Goal: Information Seeking & Learning: Get advice/opinions

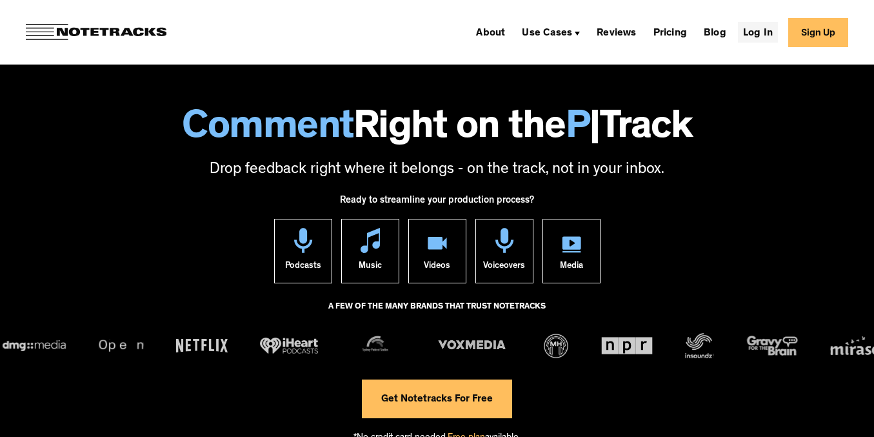
click at [774, 36] on link "Log In" at bounding box center [758, 32] width 40 height 21
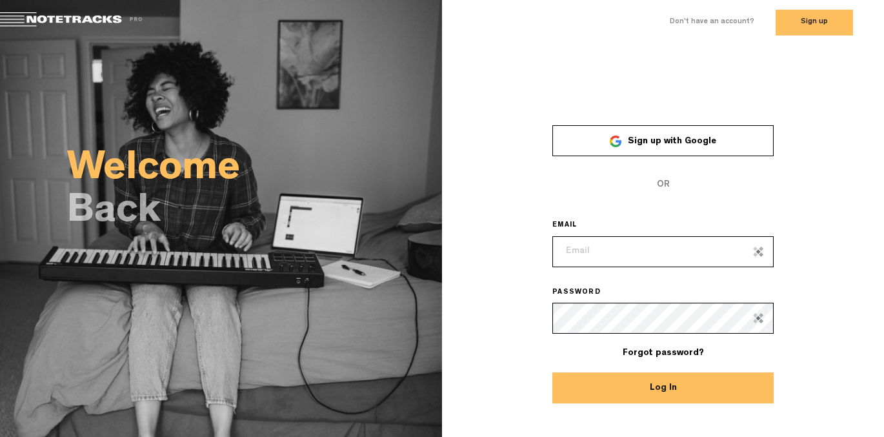
type input "rod@sydneypodcaststudios.com.au"
click at [663, 387] on button "Log In" at bounding box center [662, 387] width 221 height 31
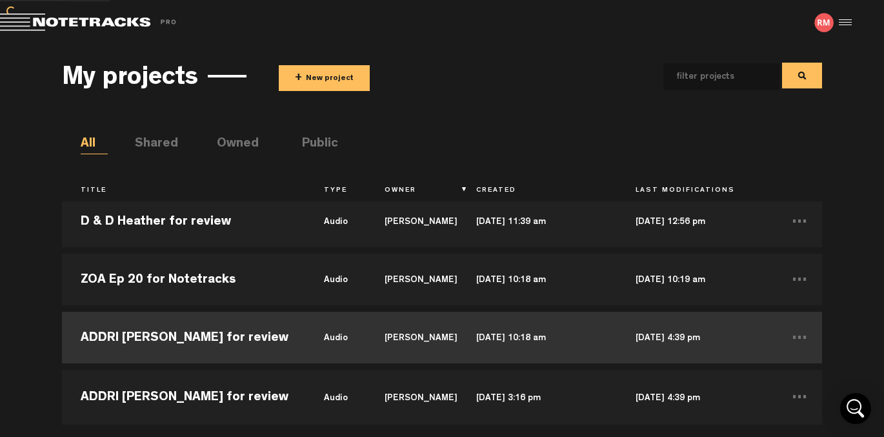
scroll to position [477, 0]
click at [255, 332] on td "ADDRI Amy O'Donnell for review" at bounding box center [183, 337] width 243 height 58
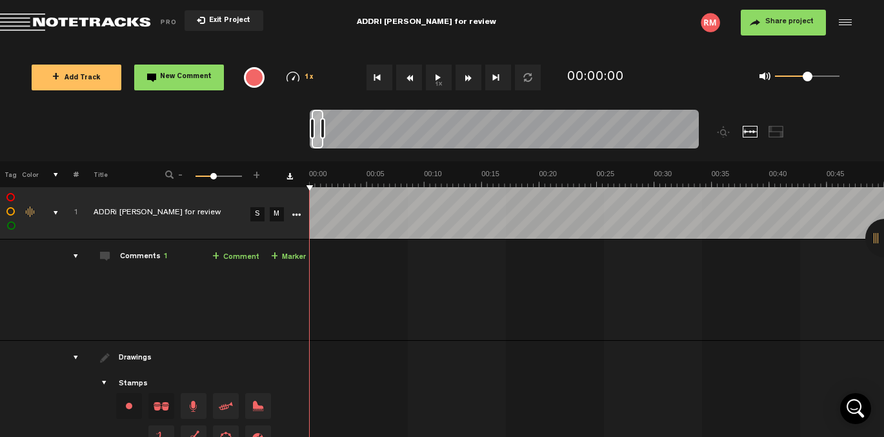
click at [299, 215] on icon "More" at bounding box center [296, 214] width 9 height 9
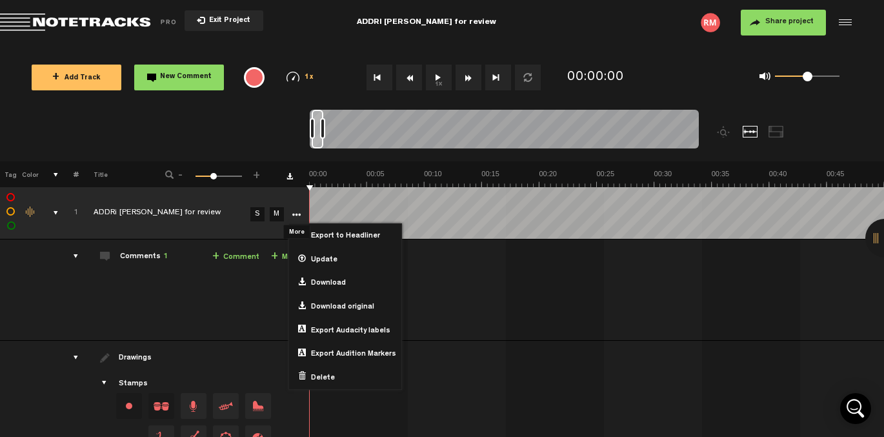
click at [297, 215] on icon "More" at bounding box center [296, 214] width 9 height 9
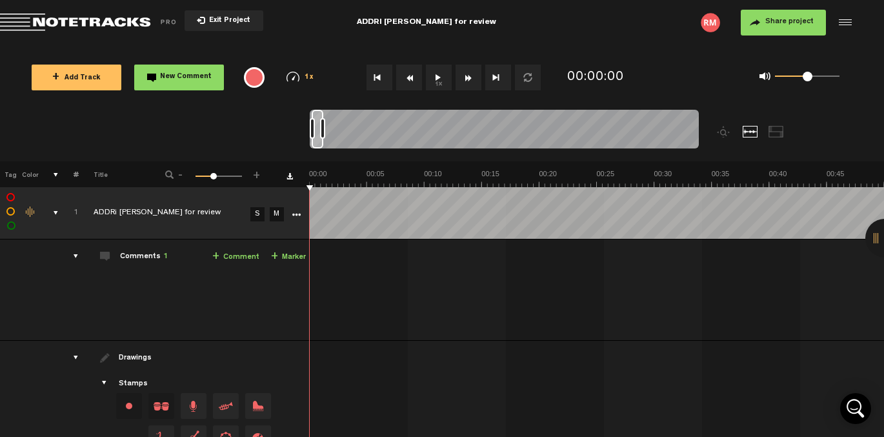
click at [846, 32] on div at bounding box center [843, 22] width 19 height 19
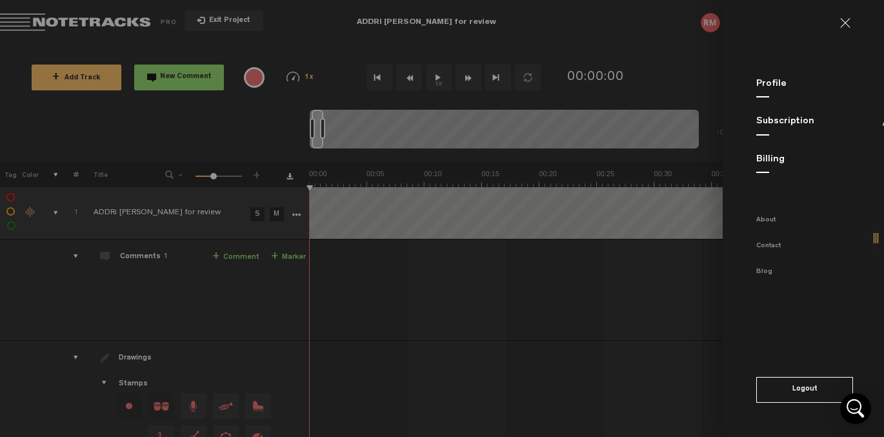
click at [845, 23] on link at bounding box center [850, 23] width 21 height 10
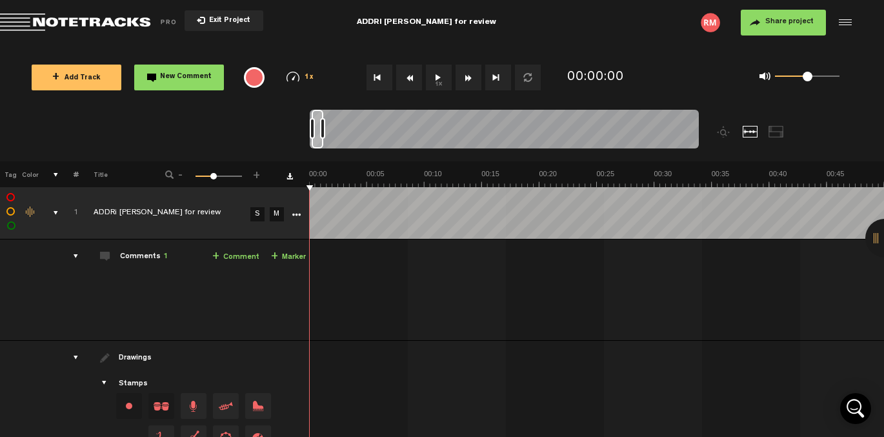
click at [17, 12] on button at bounding box center [18, 14] width 36 height 26
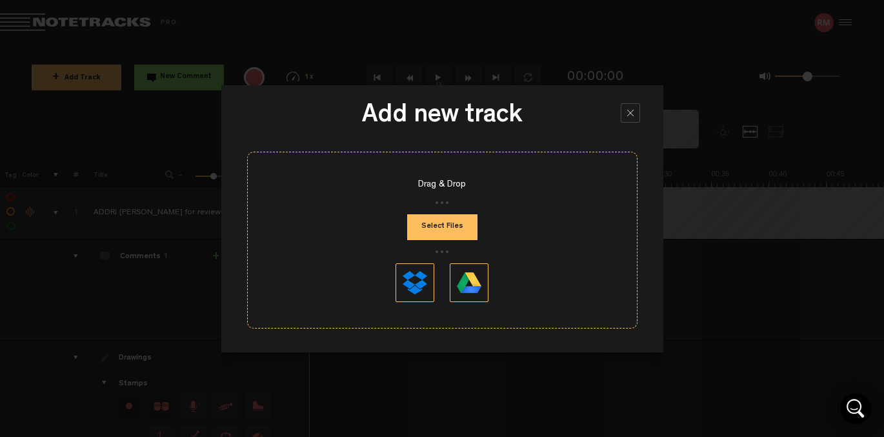
click at [630, 117] on div at bounding box center [630, 112] width 19 height 19
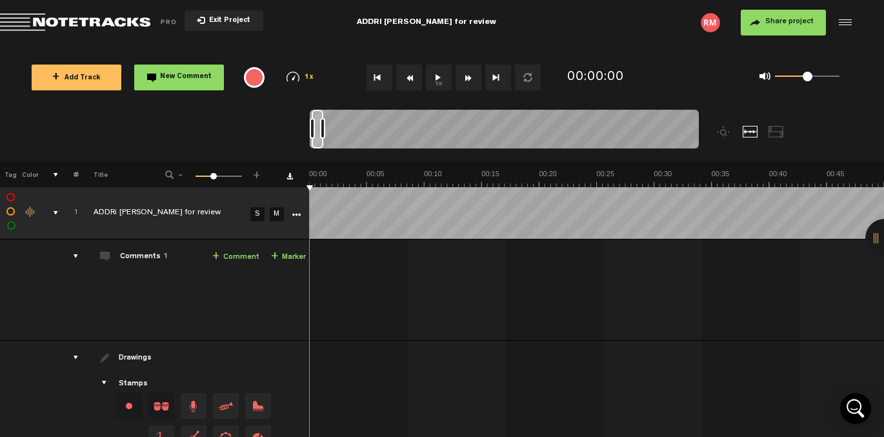
click at [881, 238] on div at bounding box center [884, 238] width 39 height 39
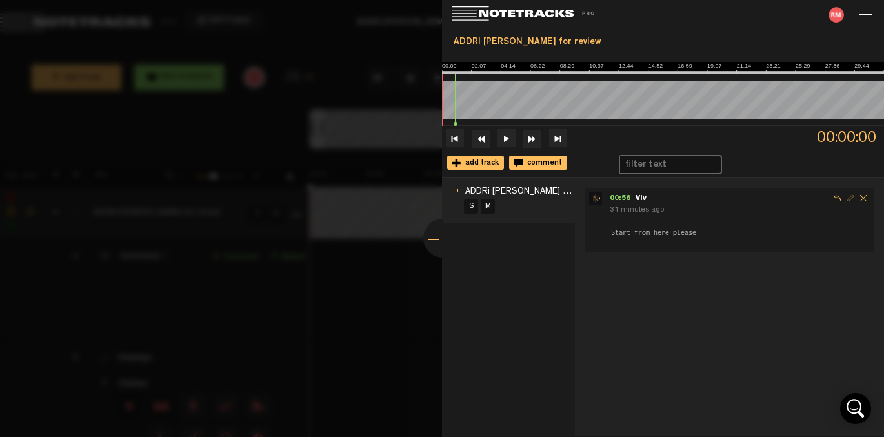
click at [364, 103] on div at bounding box center [442, 218] width 884 height 437
click at [351, 63] on div at bounding box center [442, 218] width 884 height 437
click at [352, 62] on div at bounding box center [442, 218] width 884 height 437
click at [432, 238] on div at bounding box center [442, 238] width 39 height 39
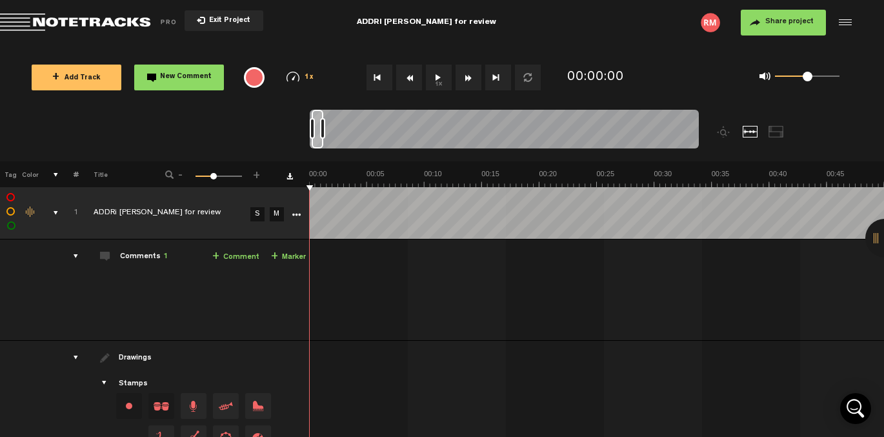
scroll to position [7, 0]
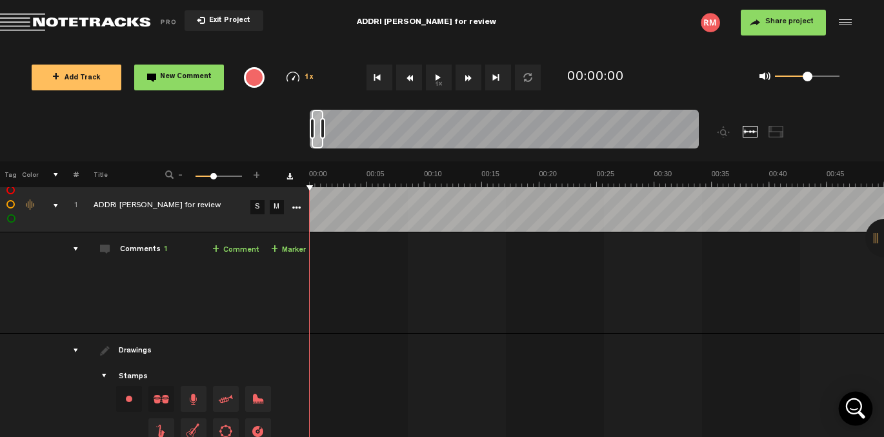
click at [851, 407] on icon "Open Intercom Messenger" at bounding box center [855, 408] width 31 height 31
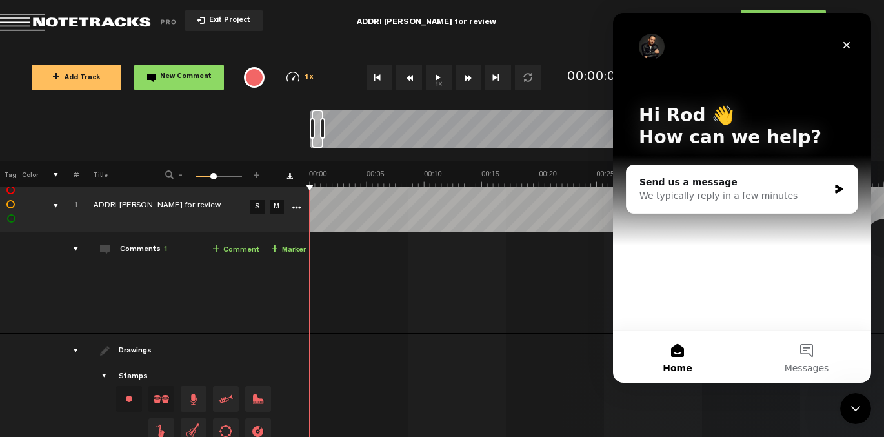
scroll to position [0, 0]
click at [294, 212] on icon "More" at bounding box center [296, 207] width 9 height 9
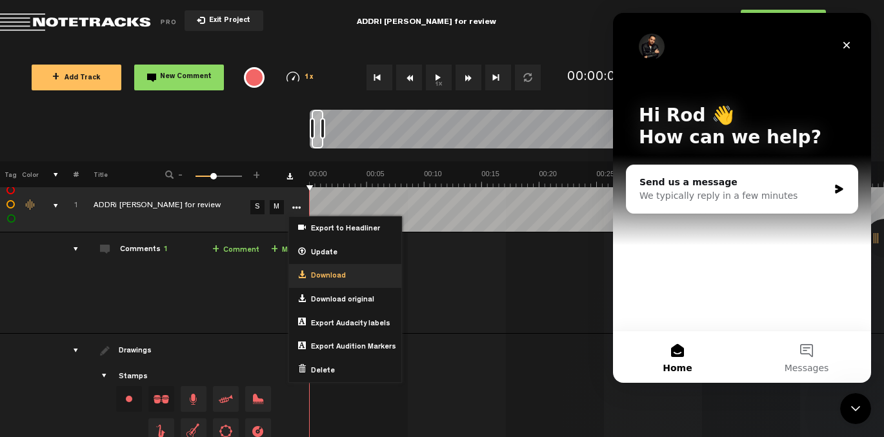
click at [322, 274] on span "Download" at bounding box center [326, 276] width 40 height 11
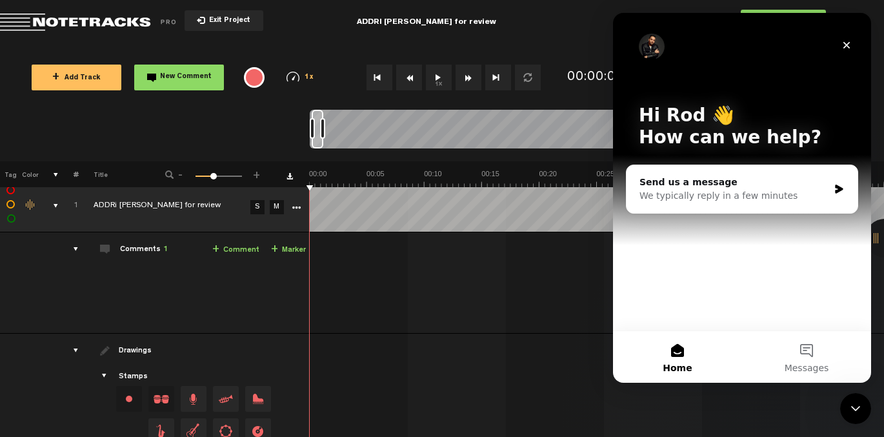
click at [51, 282] on td at bounding box center [49, 282] width 20 height 101
click at [301, 211] on link "More" at bounding box center [296, 207] width 12 height 12
click at [97, 175] on th "Title" at bounding box center [113, 174] width 69 height 26
click at [728, 202] on div "We typically reply in a few minutes" at bounding box center [733, 196] width 189 height 14
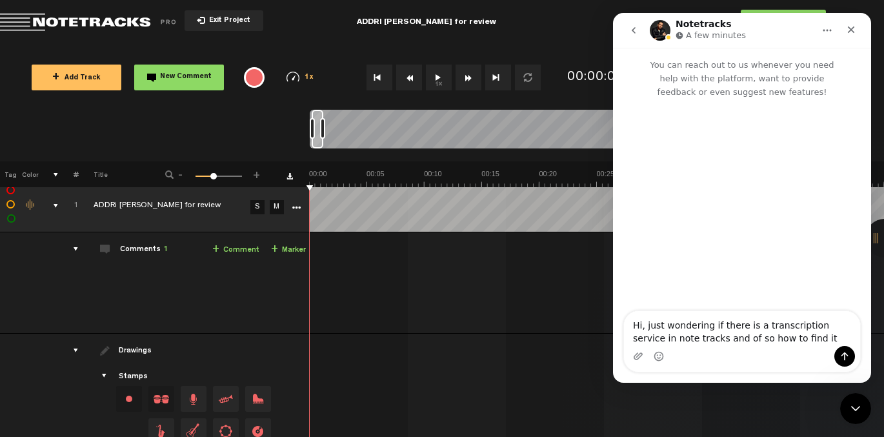
type textarea "Hi, just wondering if there is a transcription service in note tracks and of so…"
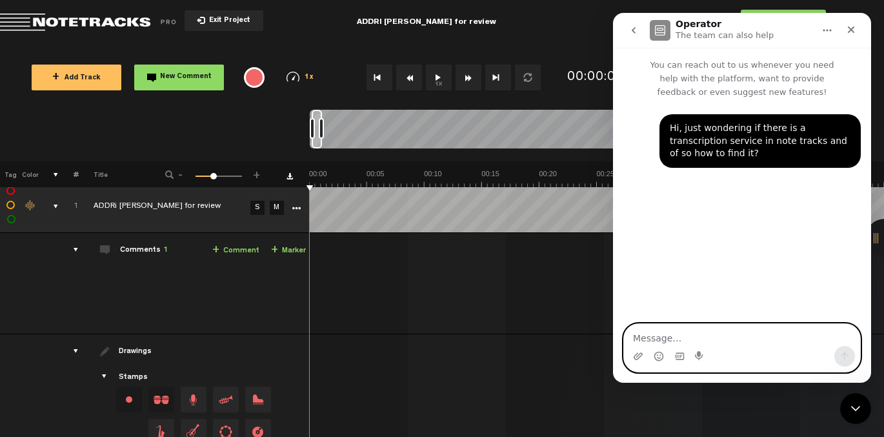
scroll to position [6, 0]
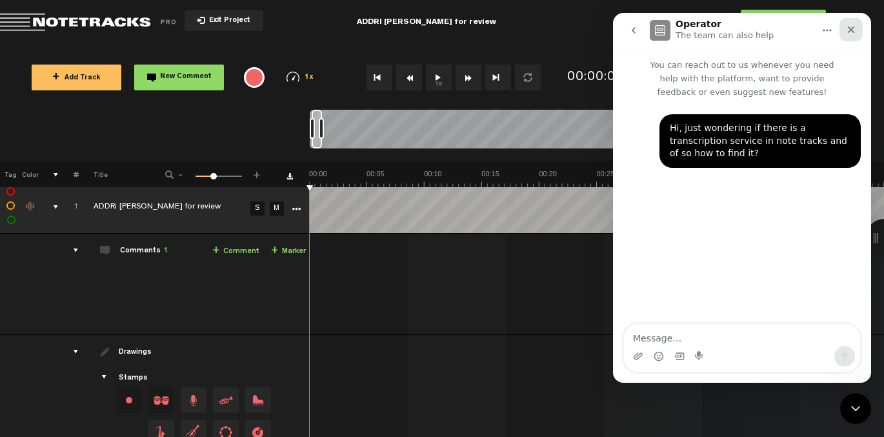
click at [850, 28] on icon "Close" at bounding box center [851, 29] width 7 height 7
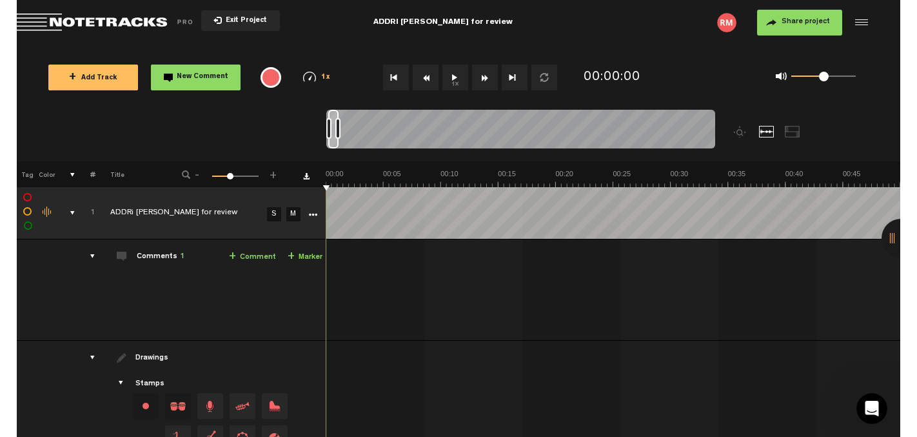
scroll to position [0, 0]
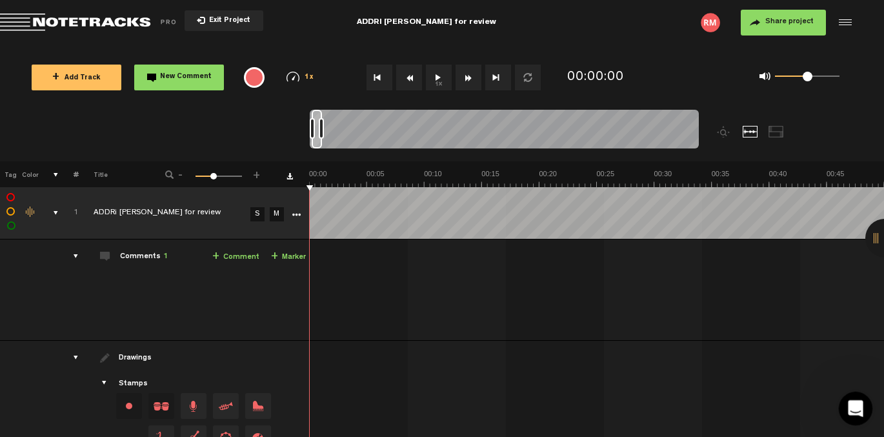
click at [854, 409] on icon "Open Intercom Messenger" at bounding box center [853, 406] width 21 height 21
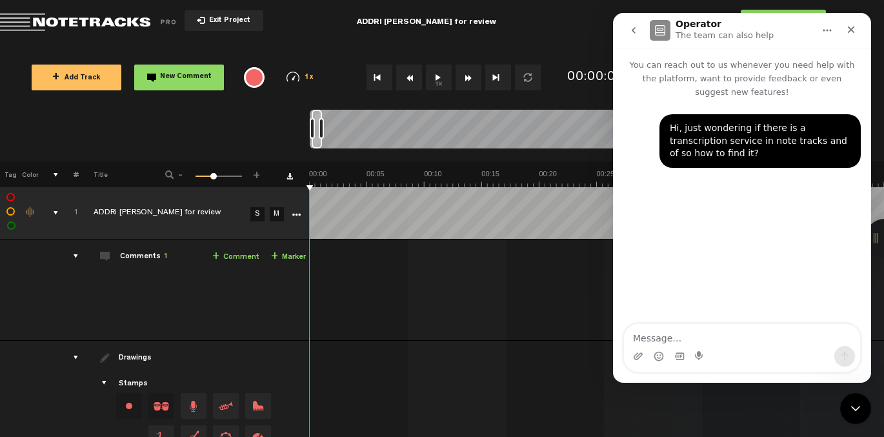
click at [266, 45] on div "+ Add Track New Comment 1x 0.25x 0.5x 0.75x 1x 1.25x 1.5x 1.75x 2x All emojis 😀…" at bounding box center [442, 77] width 884 height 65
click at [851, 28] on icon "Close" at bounding box center [851, 30] width 10 height 10
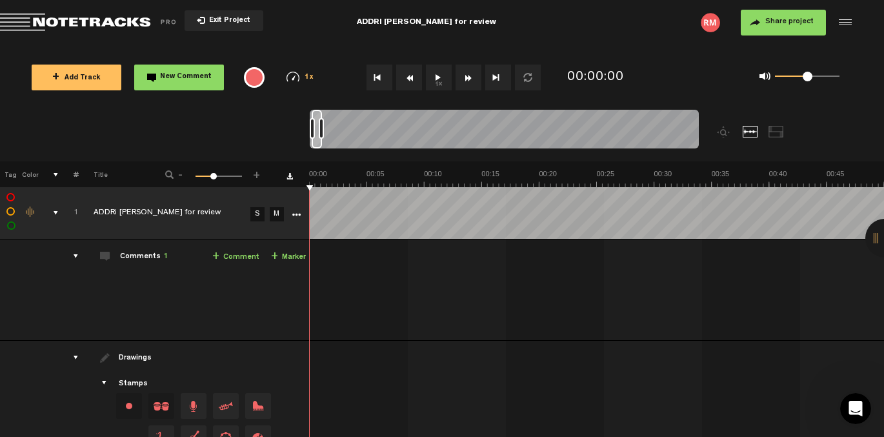
click at [843, 23] on div at bounding box center [843, 22] width 19 height 19
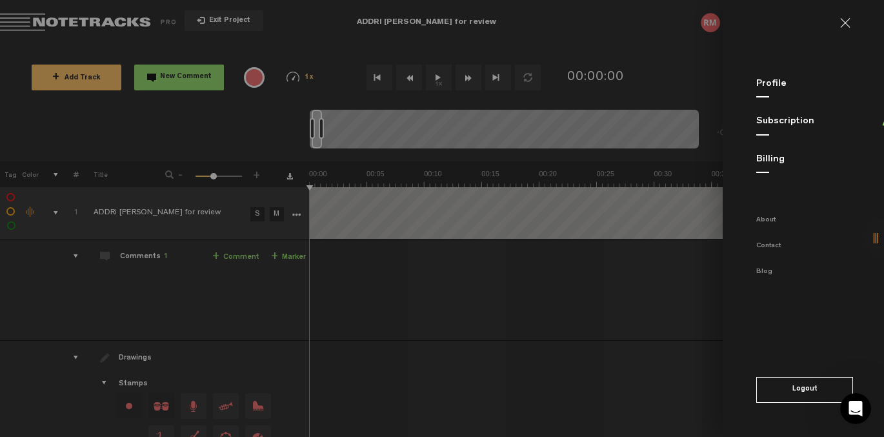
click at [842, 23] on link at bounding box center [850, 23] width 21 height 10
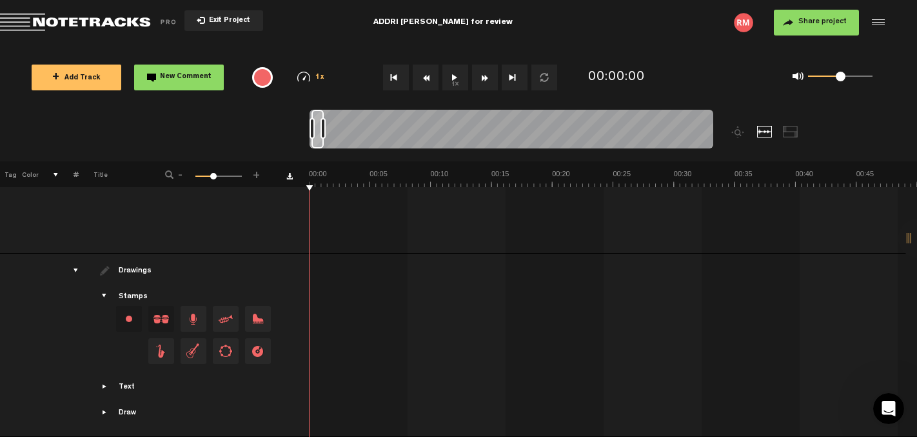
scroll to position [96, 0]
click at [105, 381] on span "Showcase text" at bounding box center [105, 386] width 10 height 10
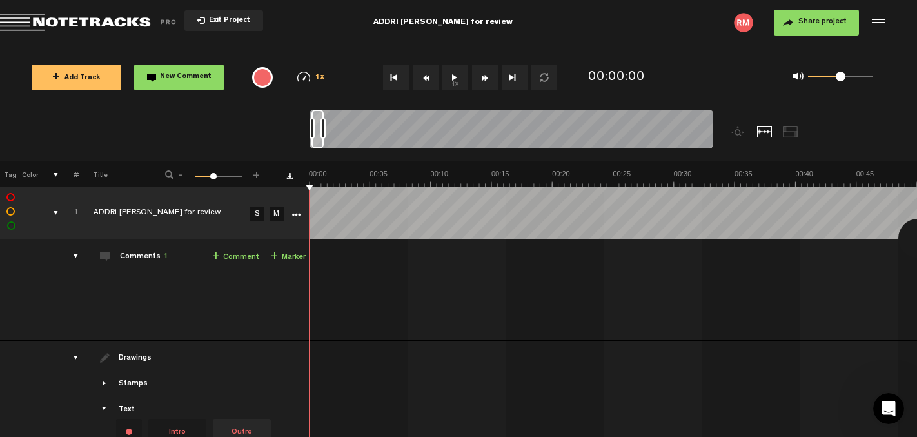
scroll to position [0, 155]
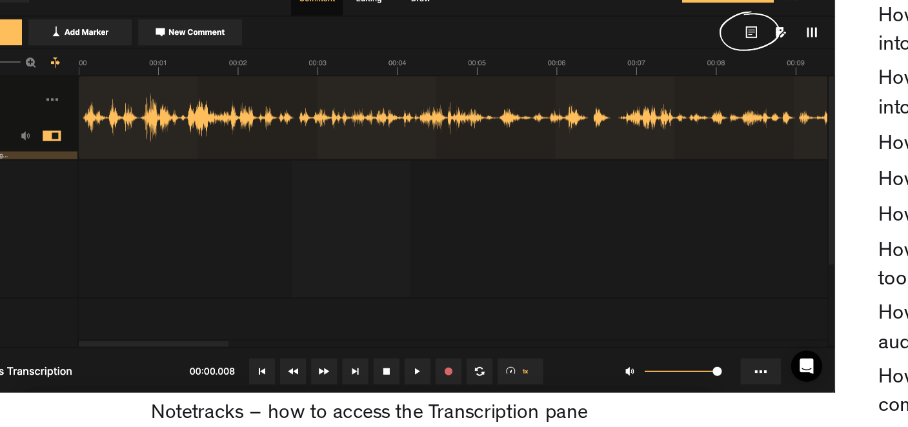
scroll to position [1462, 0]
